Goal: Complete application form

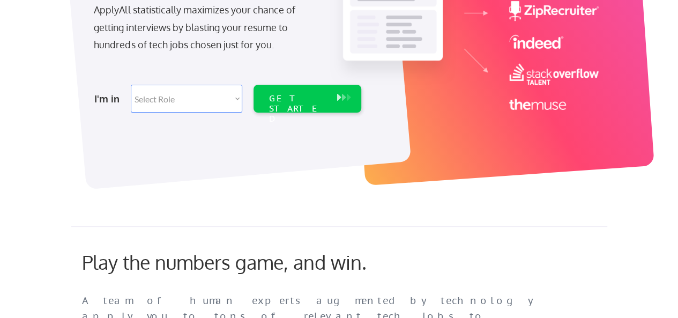
click at [161, 100] on select "Select Role Software Engineering Product Management Customer Success Sales UI/U…" at bounding box center [186, 99] width 111 height 28
select select ""it_security""
click at [131, 85] on select "Select Role Software Engineering Product Management Customer Success Sales UI/U…" at bounding box center [186, 99] width 111 height 28
select select ""it_security""
click at [287, 100] on div "GET STARTED" at bounding box center [296, 108] width 57 height 31
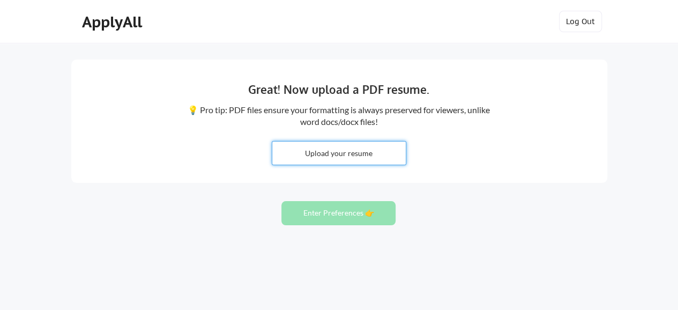
click at [353, 152] on input "file" at bounding box center [338, 152] width 133 height 23
type input "C:\fakepath\MMaster_Resume_2024.docx"
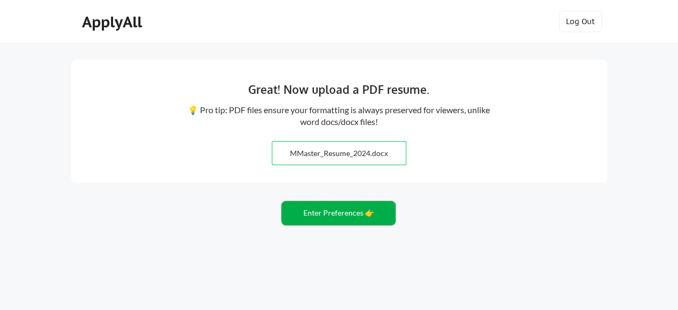
click at [375, 208] on button "Enter Preferences 👉" at bounding box center [338, 213] width 114 height 24
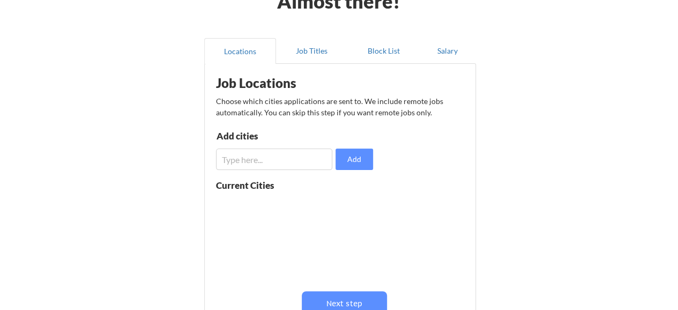
scroll to position [107, 0]
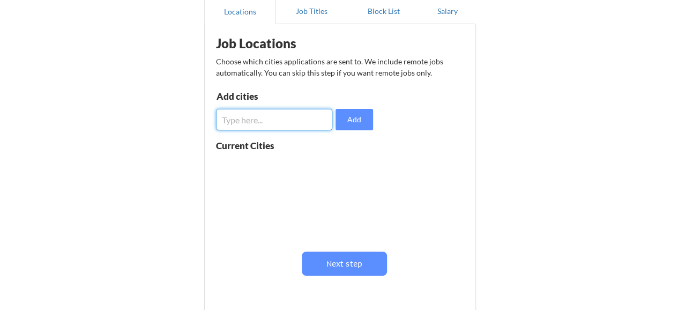
click at [276, 125] on input "input" at bounding box center [274, 119] width 117 height 21
click at [274, 125] on input "input" at bounding box center [274, 119] width 117 height 21
type input "Jo"
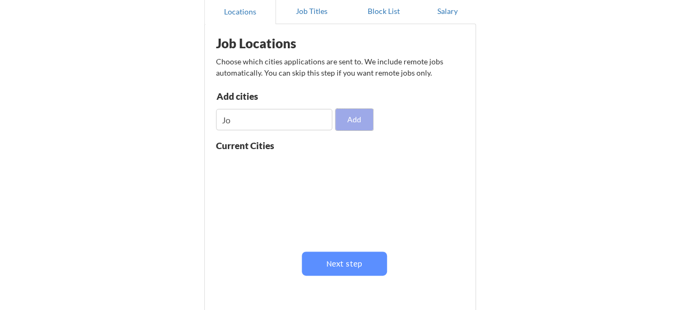
click at [348, 122] on button "Add" at bounding box center [353, 119] width 37 height 21
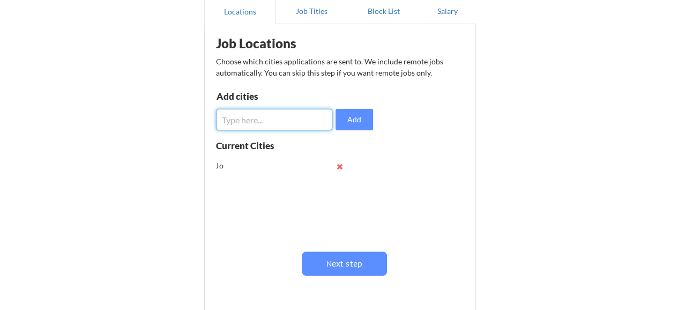
click at [249, 119] on input "input" at bounding box center [274, 119] width 117 height 21
type input "N"
click at [336, 168] on button at bounding box center [340, 166] width 8 height 8
click at [249, 119] on input "input" at bounding box center [274, 119] width 117 height 21
click at [243, 121] on input "input" at bounding box center [274, 119] width 117 height 21
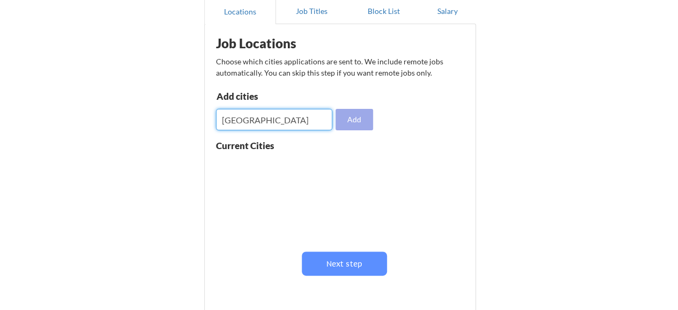
type input "[GEOGRAPHIC_DATA]"
click at [367, 117] on button "Add" at bounding box center [353, 119] width 37 height 21
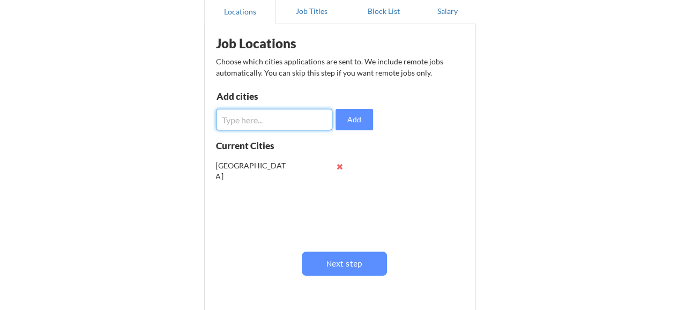
click at [245, 122] on input "input" at bounding box center [274, 119] width 117 height 21
type input "[GEOGRAPHIC_DATA]"
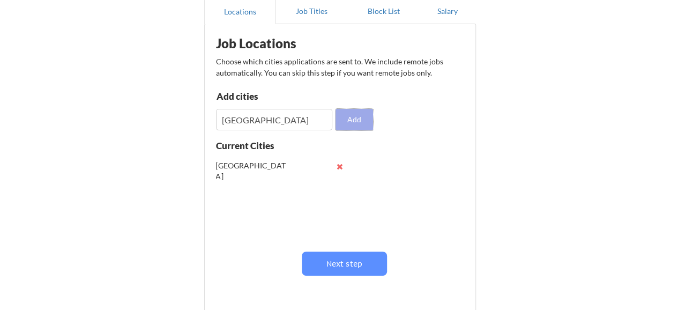
click at [335, 123] on button "Add" at bounding box center [353, 119] width 37 height 21
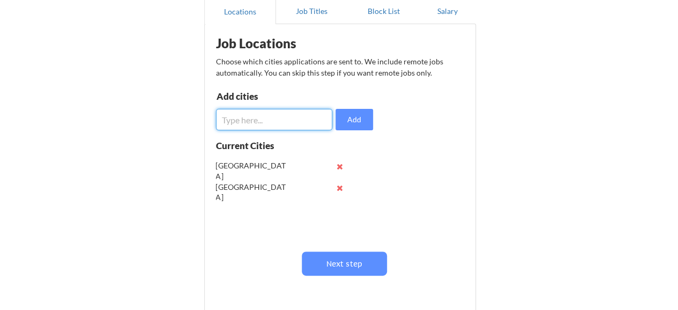
click at [249, 121] on input "input" at bounding box center [274, 119] width 117 height 21
click at [307, 16] on button "Job Titles" at bounding box center [312, 11] width 72 height 26
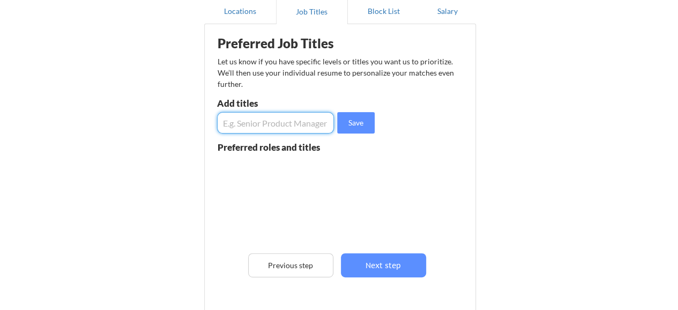
click at [260, 125] on input "input" at bounding box center [275, 122] width 117 height 21
type input "S"
click at [262, 125] on input "input" at bounding box center [275, 122] width 117 height 21
type input "Audit Manager"
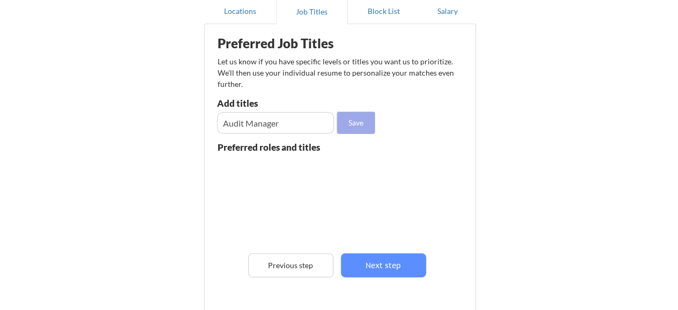
click at [349, 122] on button "Save" at bounding box center [355, 122] width 37 height 21
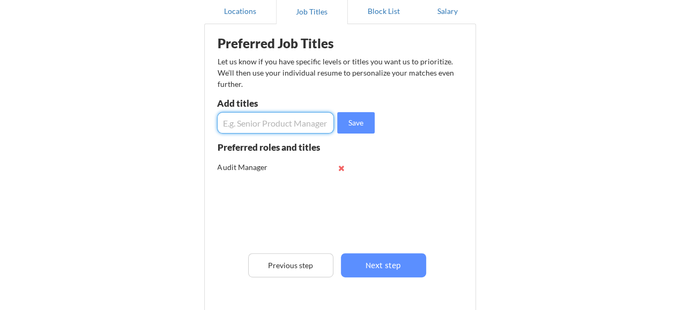
click at [273, 126] on input "input" at bounding box center [275, 122] width 117 height 21
